Goal: Information Seeking & Learning: Learn about a topic

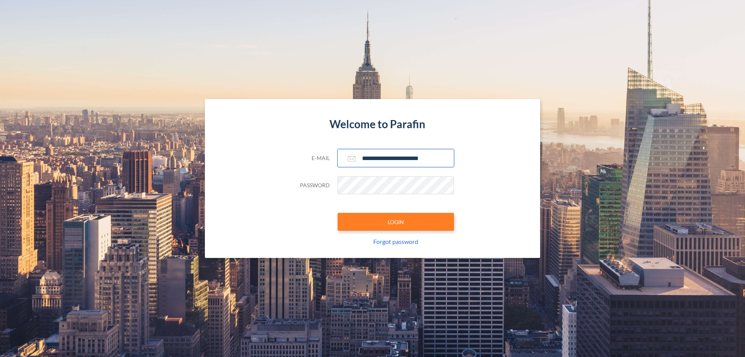
type input "**********"
click at [396, 222] on button "LOGIN" at bounding box center [396, 222] width 116 height 18
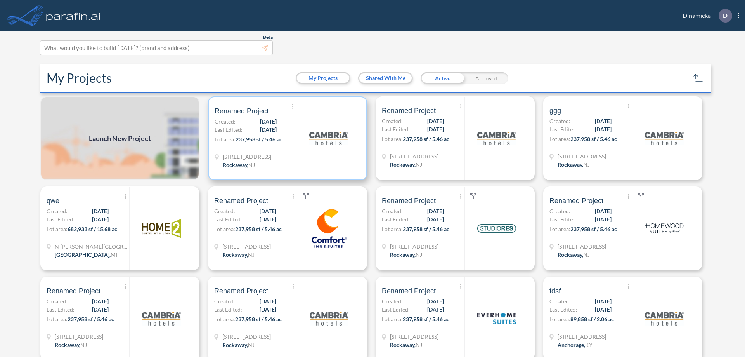
scroll to position [2, 0]
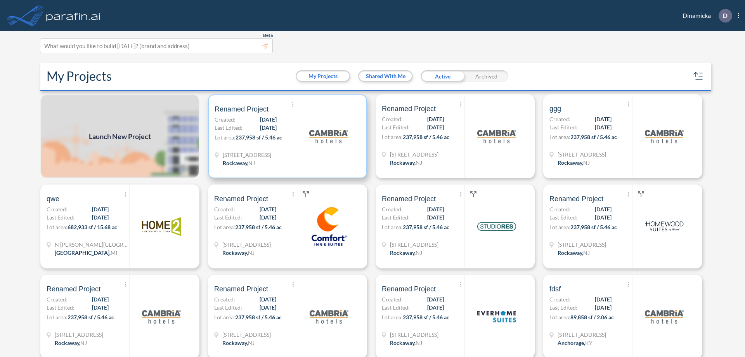
click at [286, 136] on p "Lot area: 237,958 sf / 5.46 ac" at bounding box center [256, 138] width 82 height 11
